Goal: Information Seeking & Learning: Learn about a topic

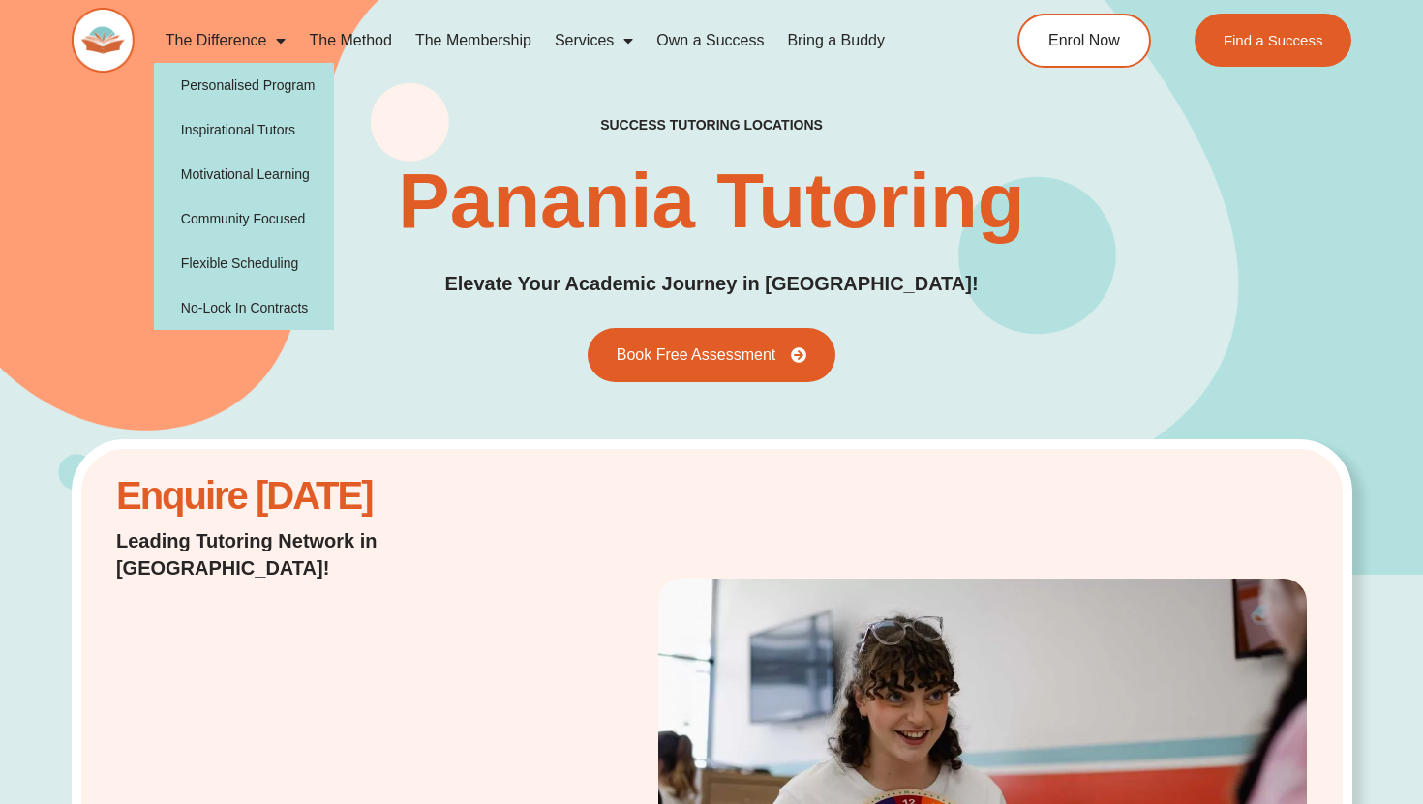
click at [284, 40] on span "Menu" at bounding box center [275, 40] width 19 height 35
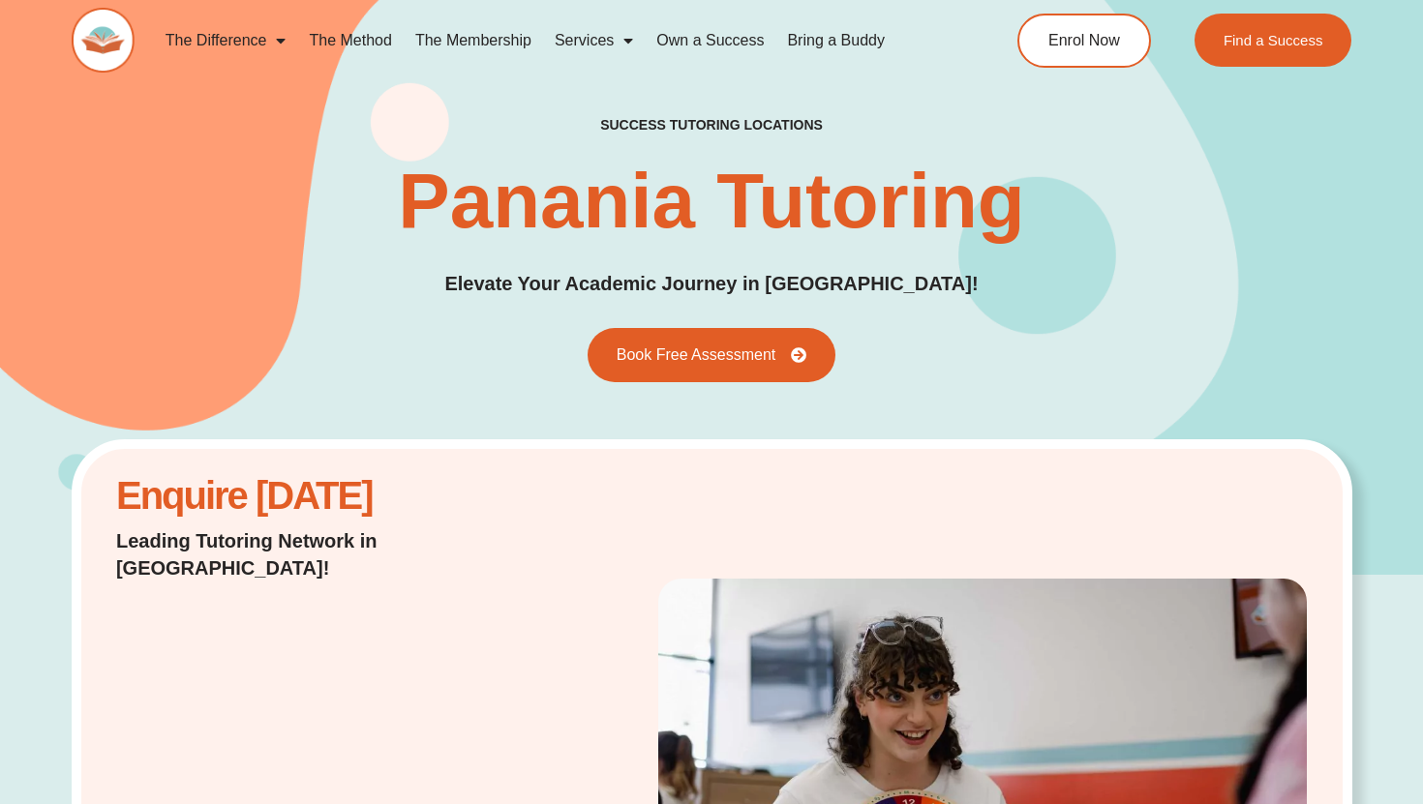
click at [276, 41] on span "Menu" at bounding box center [275, 40] width 19 height 35
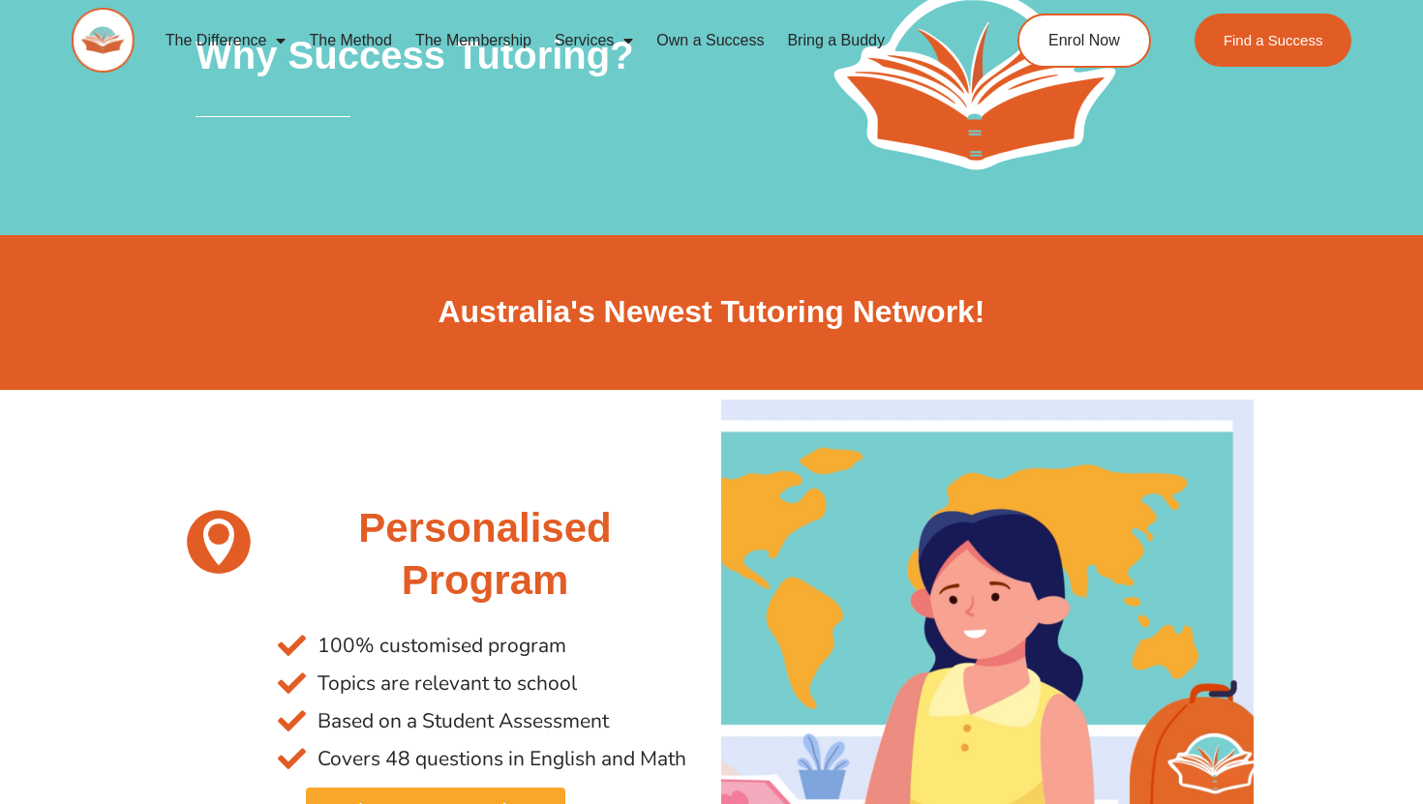
click at [346, 33] on link "The Method" at bounding box center [350, 40] width 106 height 45
